Goal: Transaction & Acquisition: Register for event/course

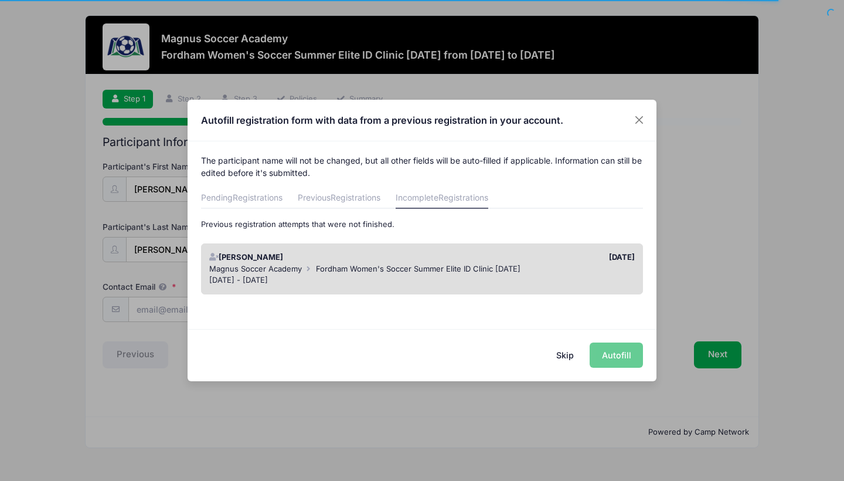
click at [414, 269] on span "Fordham Women's Soccer Summer Elite ID Clinic [DATE]" at bounding box center [418, 268] width 205 height 9
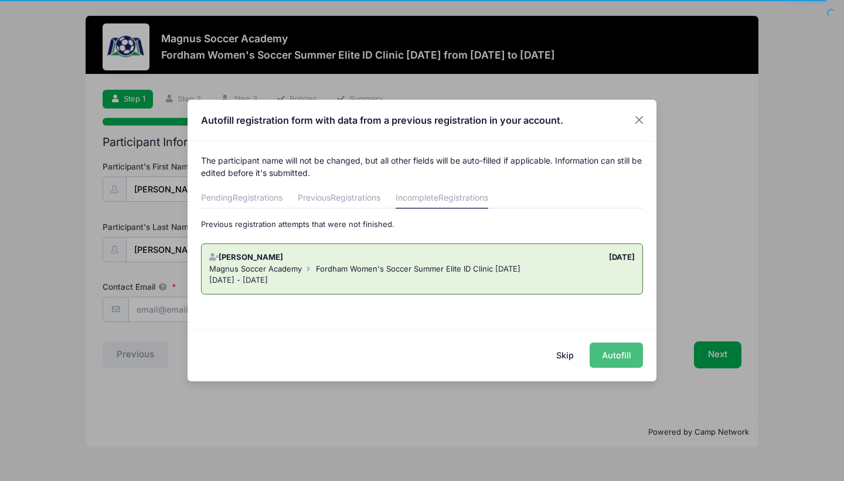
click at [598, 357] on button "Autofill" at bounding box center [616, 354] width 53 height 25
type input "[EMAIL_ADDRESS][DOMAIN_NAME]"
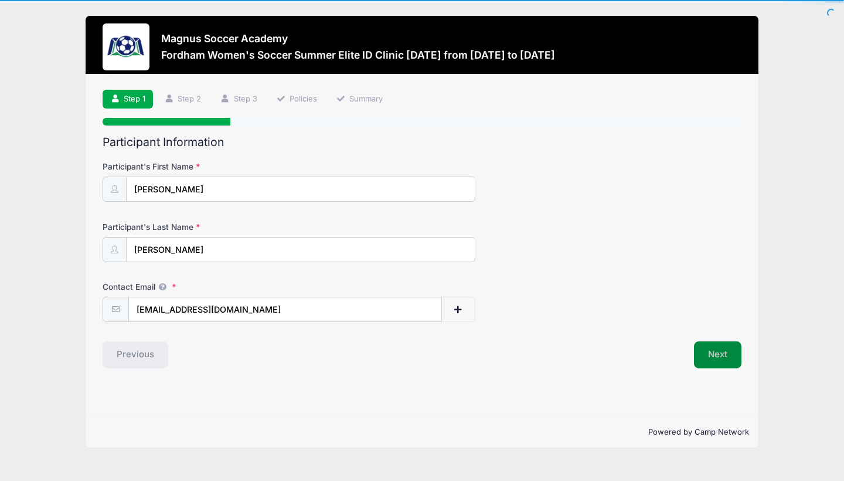
click at [702, 348] on button "Next" at bounding box center [717, 354] width 47 height 27
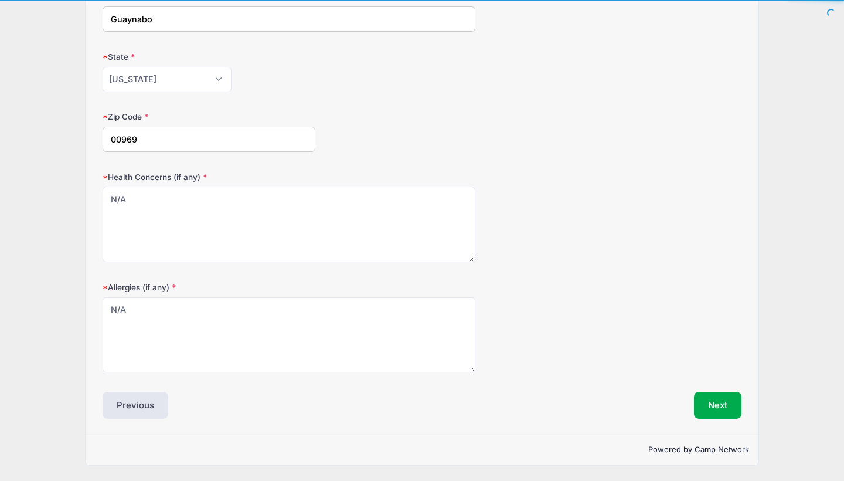
scroll to position [290, 0]
click at [704, 398] on button "Next" at bounding box center [717, 405] width 47 height 27
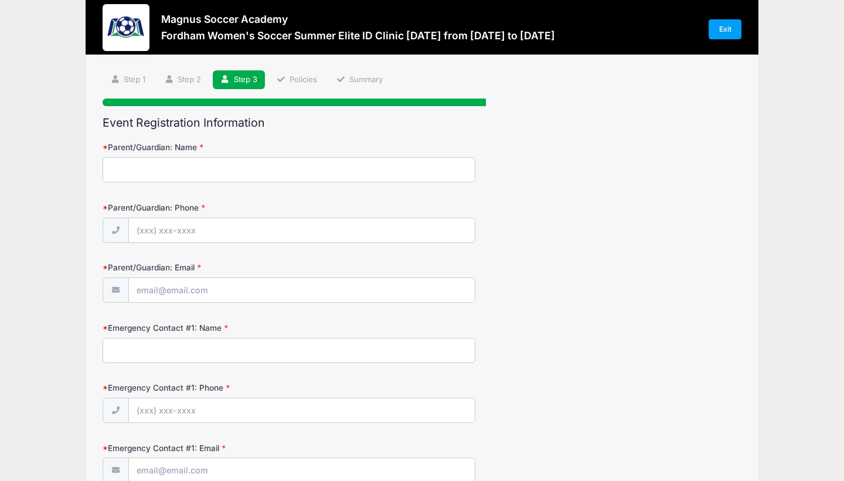
scroll to position [17, 0]
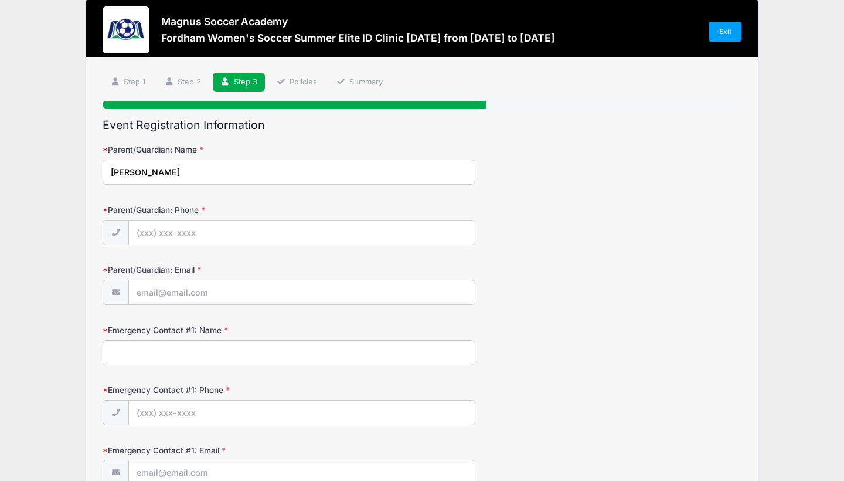
type input "[PERSON_NAME]"
type input "[PHONE_NUMBER]"
type input "[EMAIL_ADDRESS][DOMAIN_NAME]"
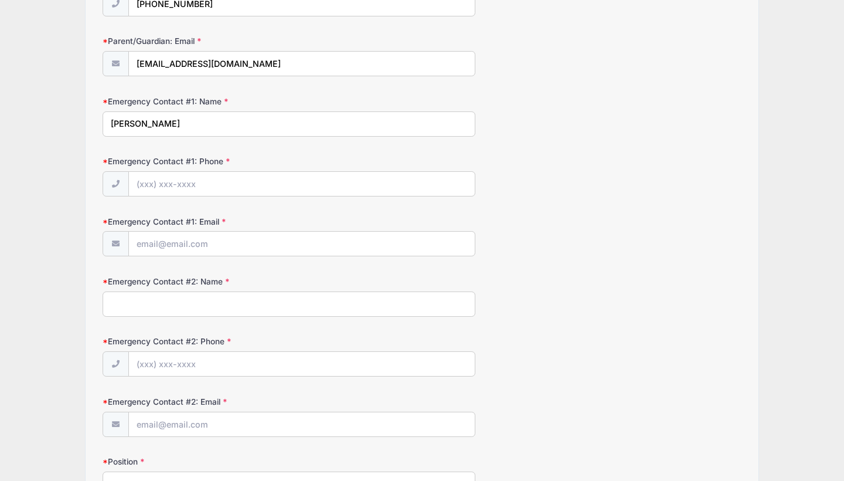
scroll to position [249, 0]
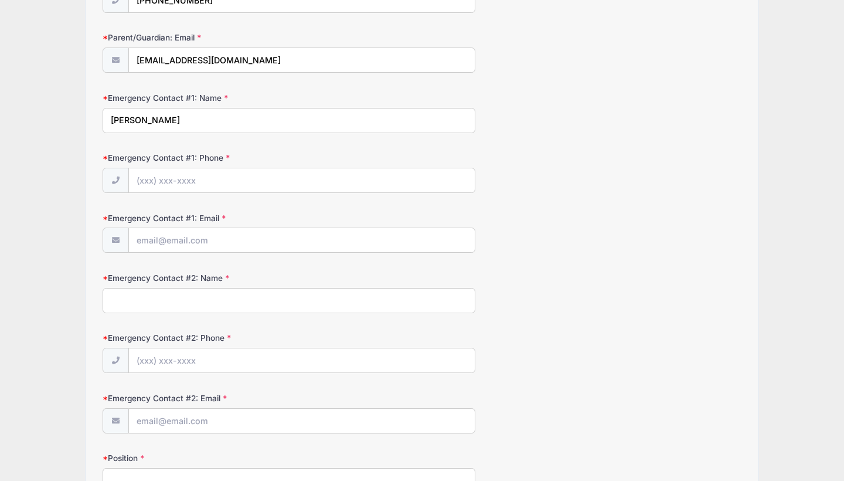
type input "[PERSON_NAME]"
type input "[PHONE_NUMBER]"
type input "[EMAIL_ADDRESS][DOMAIN_NAME]"
type input "[PERSON_NAME]"
type input "[PHONE_NUMBER]"
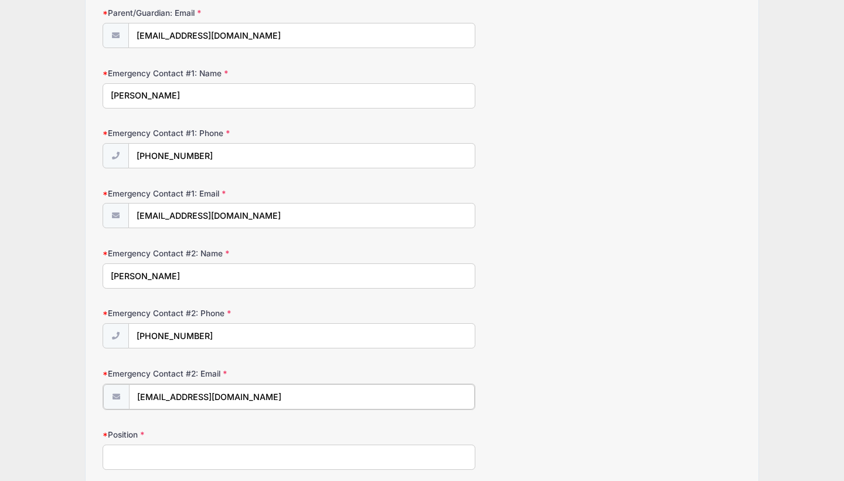
scroll to position [275, 0]
click at [223, 400] on input "[EMAIL_ADDRESS][DOMAIN_NAME]" at bounding box center [302, 395] width 346 height 25
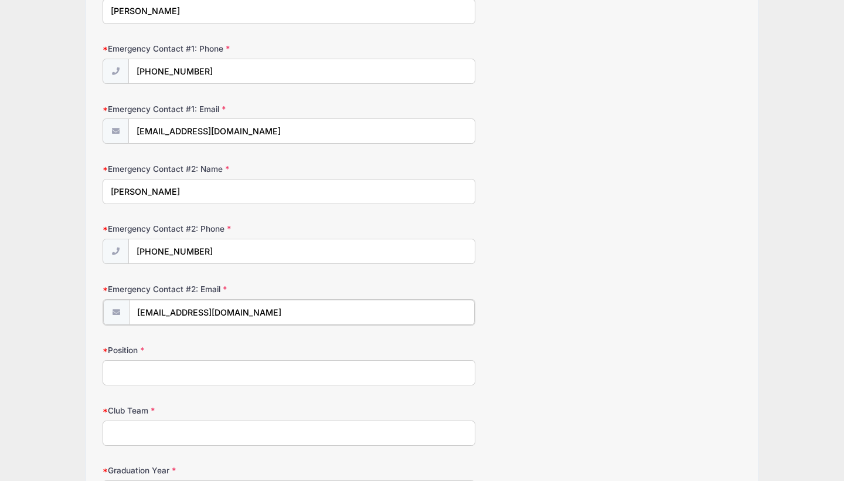
type input "[EMAIL_ADDRESS][DOMAIN_NAME]"
click at [218, 382] on input "Position" at bounding box center [289, 371] width 373 height 25
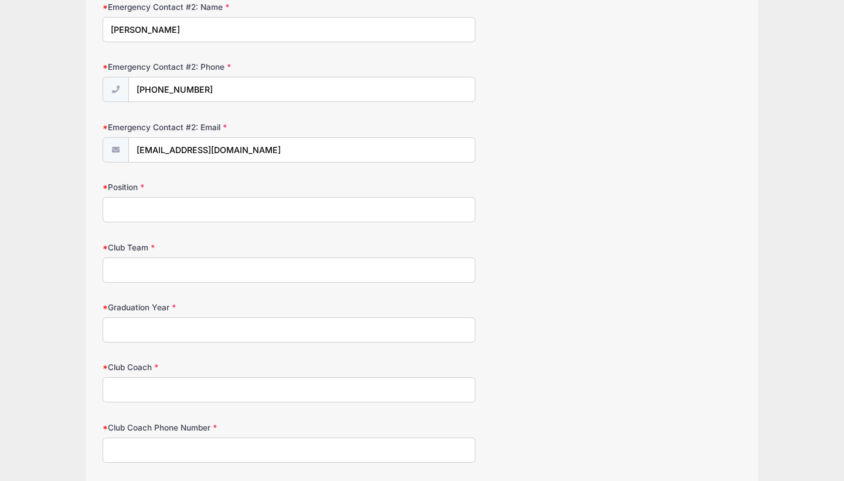
scroll to position [532, 0]
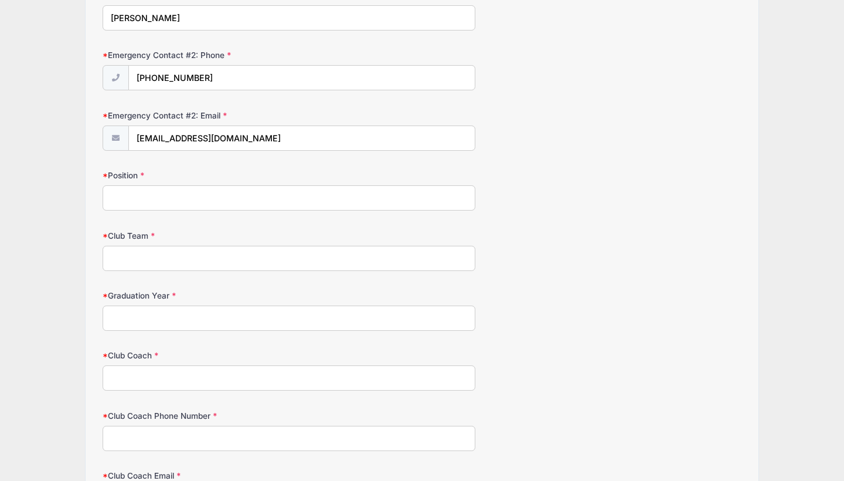
click at [174, 320] on input "Graduation Year" at bounding box center [289, 318] width 373 height 25
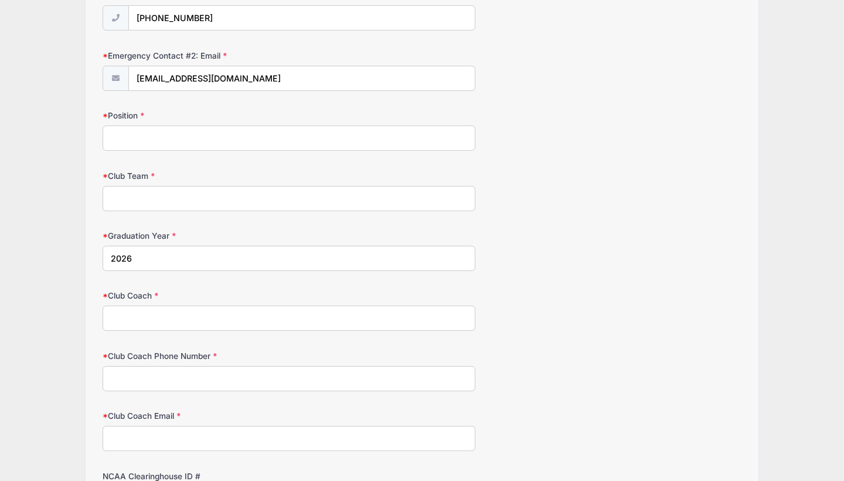
scroll to position [592, 0]
type input "2026"
click at [151, 140] on input "Position" at bounding box center [289, 137] width 373 height 25
type input "M"
type input "midfield/ center- attacking mid"
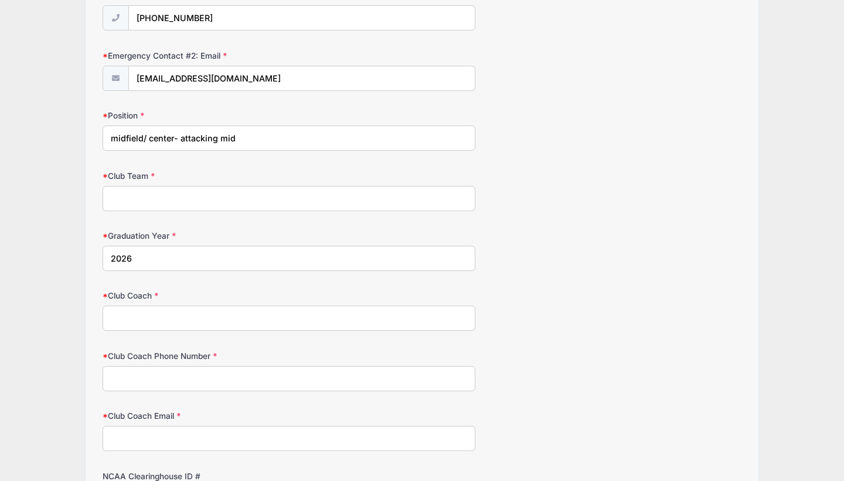
click at [121, 204] on input "Club Team" at bounding box center [289, 198] width 373 height 25
type input "Fraigcomar FC"
click at [164, 328] on input "Club Coach" at bounding box center [289, 318] width 373 height 25
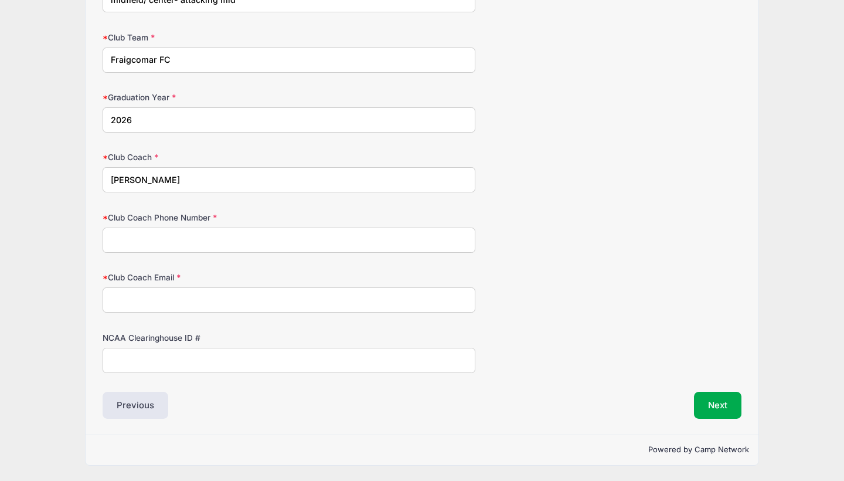
scroll to position [735, 0]
type input "[PERSON_NAME]"
type input "9"
type input "3"
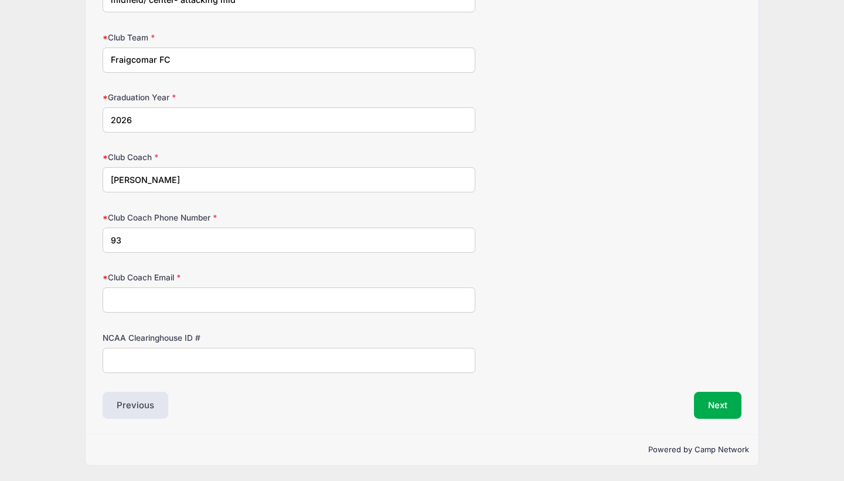
type input "939"
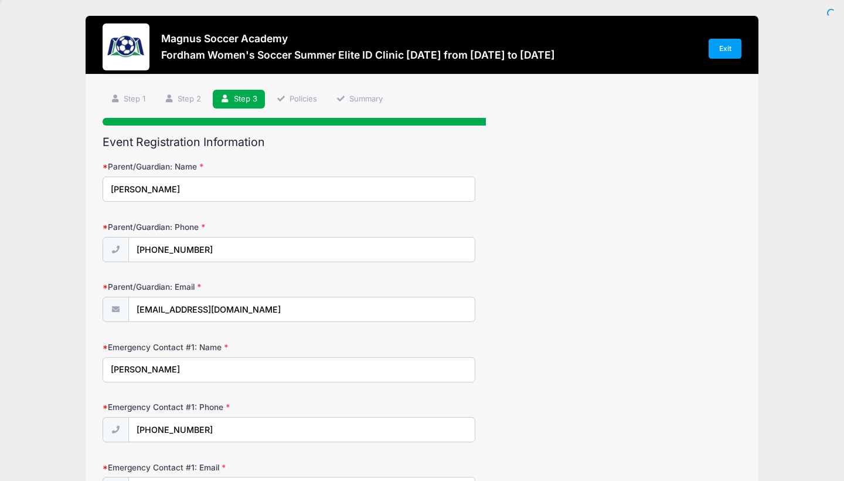
scroll to position [734, 0]
